Goal: Information Seeking & Learning: Learn about a topic

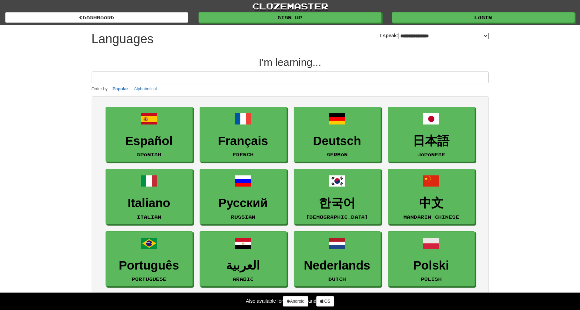
select select "*******"
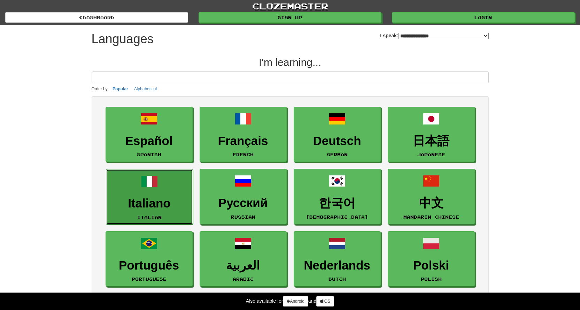
click at [151, 183] on span at bounding box center [149, 181] width 17 height 17
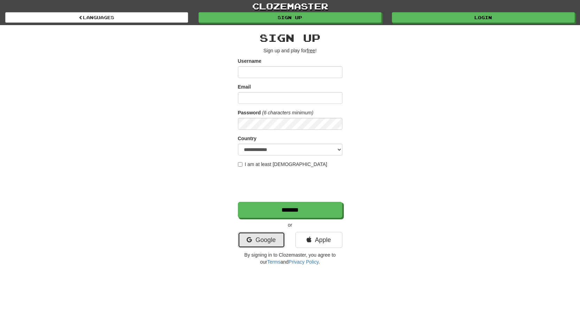
click at [251, 237] on link "Google" at bounding box center [261, 240] width 47 height 16
